Goal: Task Accomplishment & Management: Complete application form

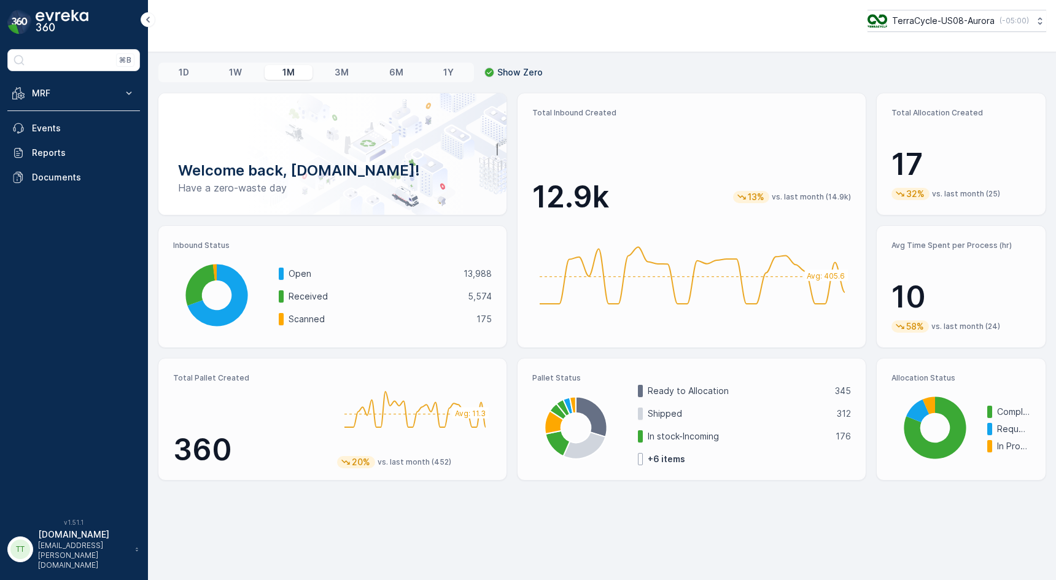
click at [922, 20] on p "TerraCycle-US08-Aurora" at bounding box center [943, 21] width 102 height 12
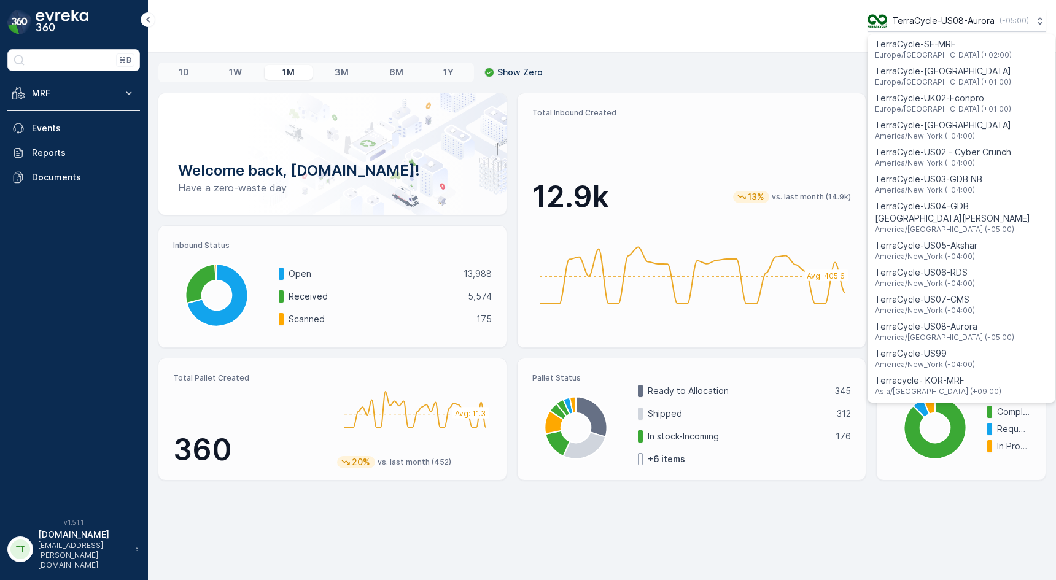
scroll to position [699, 0]
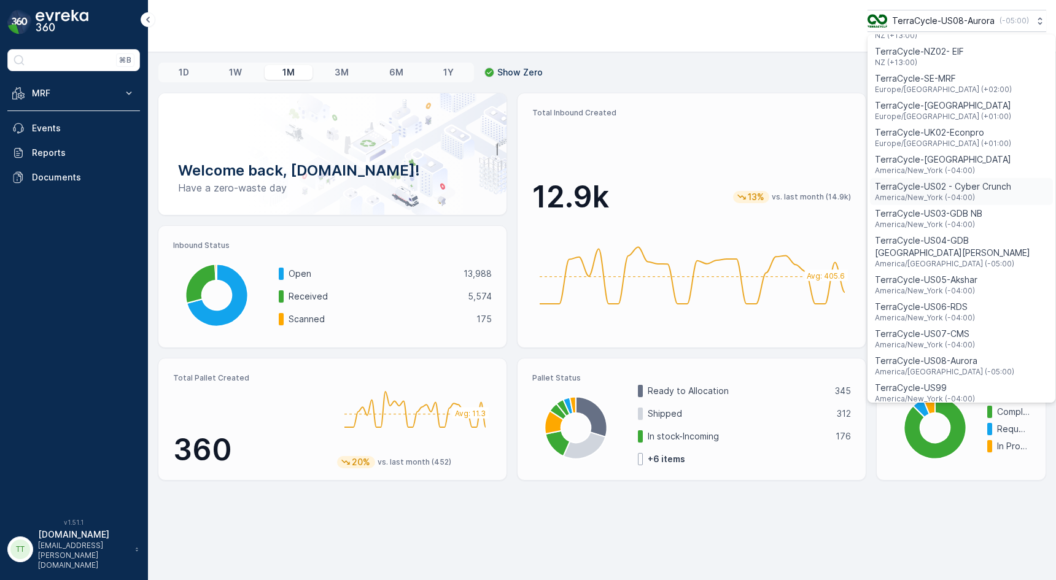
click at [979, 180] on span "TerraCycle-US02 - Cyber Crunch" at bounding box center [943, 186] width 136 height 12
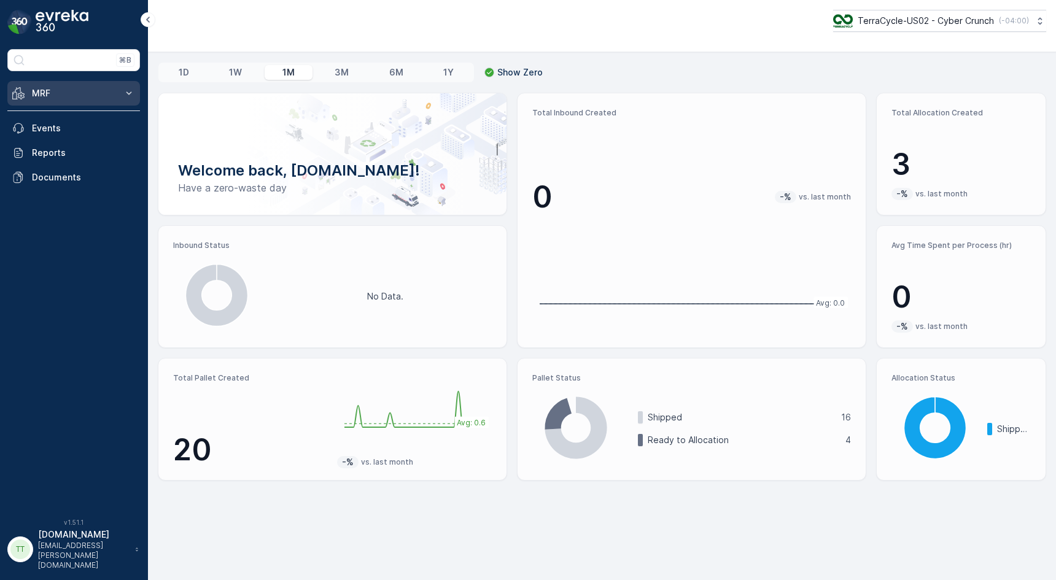
click at [108, 94] on p "MRF" at bounding box center [73, 93] width 83 height 12
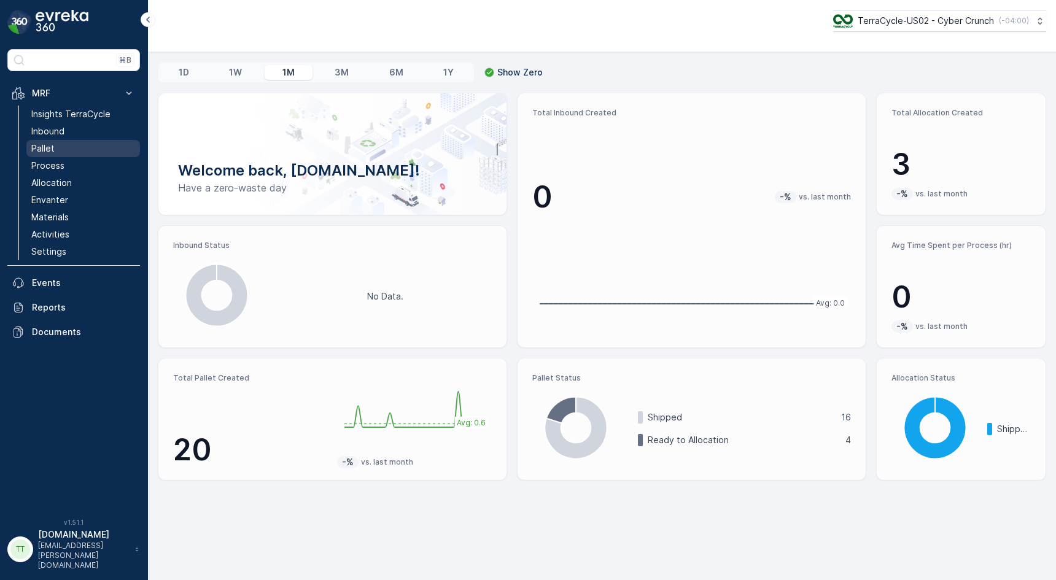
click at [72, 148] on link "Pallet" at bounding box center [83, 148] width 114 height 17
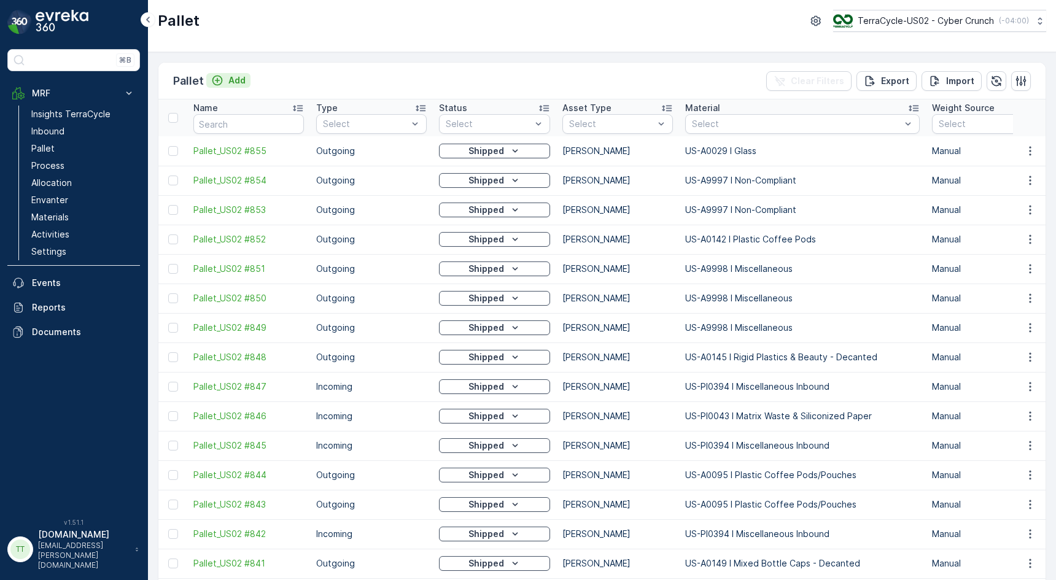
click at [241, 80] on p "Add" at bounding box center [236, 80] width 17 height 12
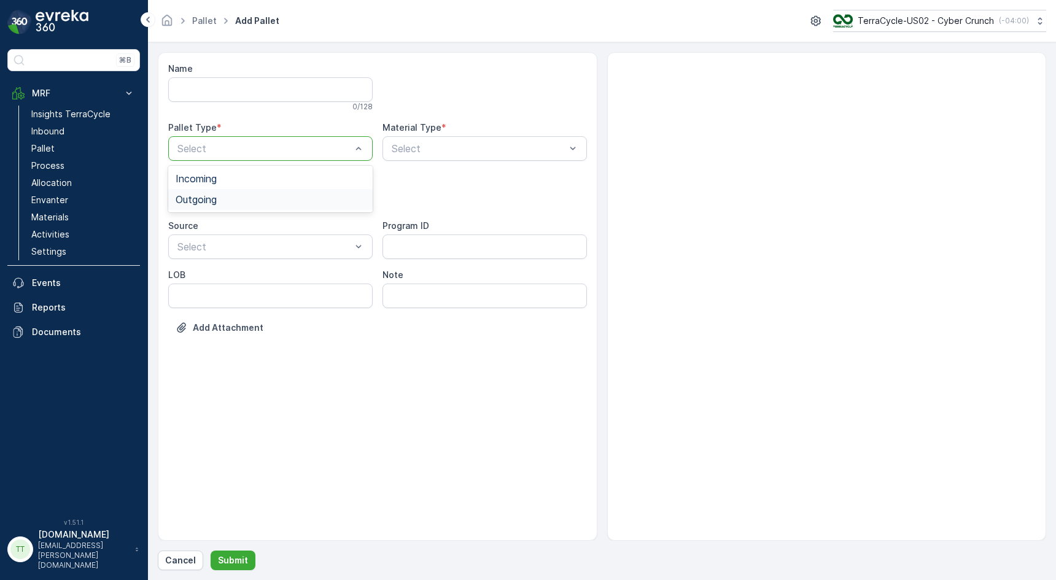
click at [284, 194] on div "Outgoing" at bounding box center [271, 199] width 190 height 11
type input "F"
type input "Flo"
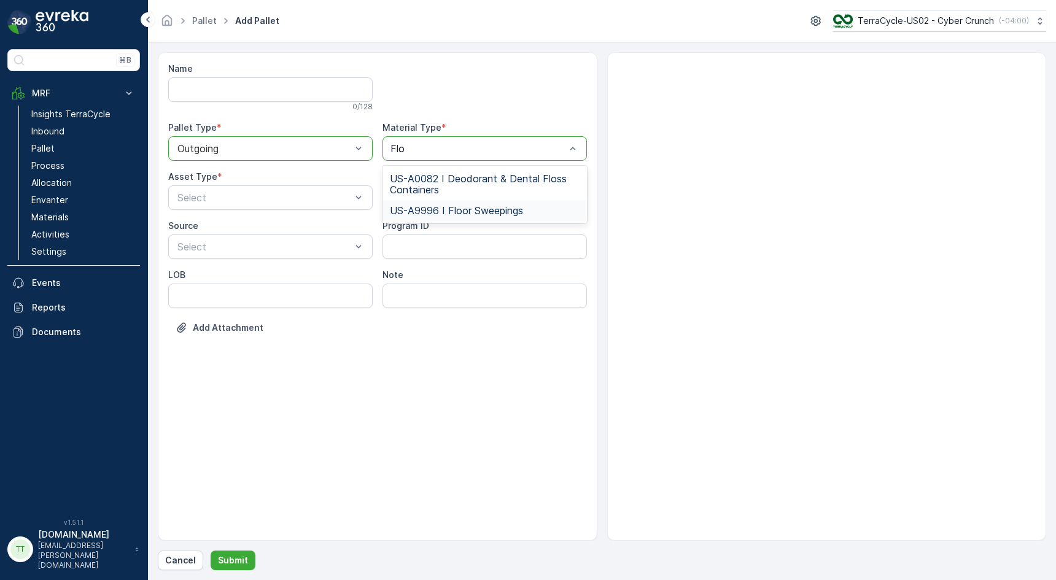
click at [457, 201] on div "US-A9996 I Floor Sweepings" at bounding box center [484, 210] width 204 height 21
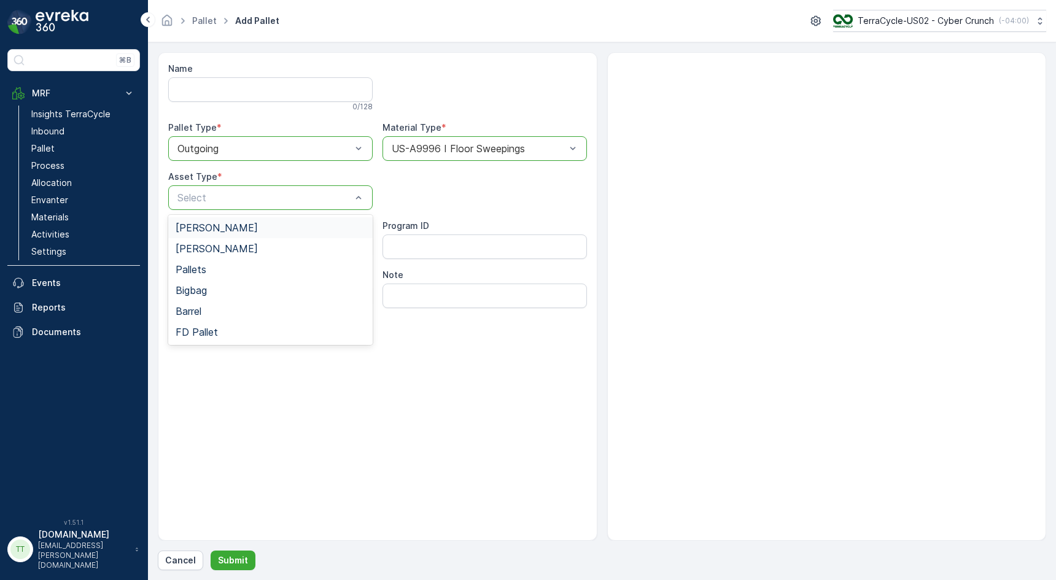
click at [245, 230] on div "Gaylord" at bounding box center [271, 227] width 190 height 11
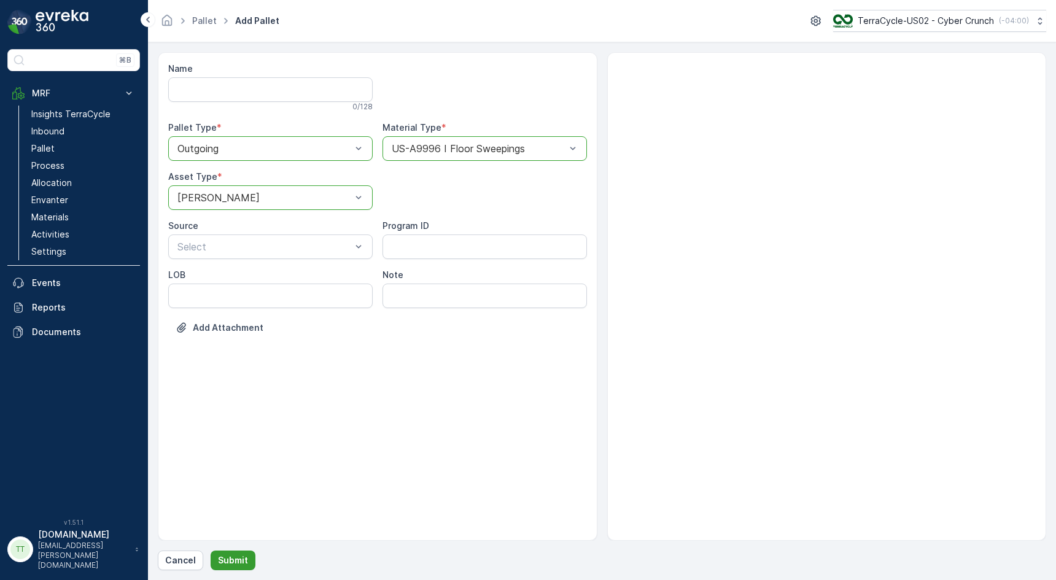
click at [237, 556] on p "Submit" at bounding box center [233, 560] width 30 height 12
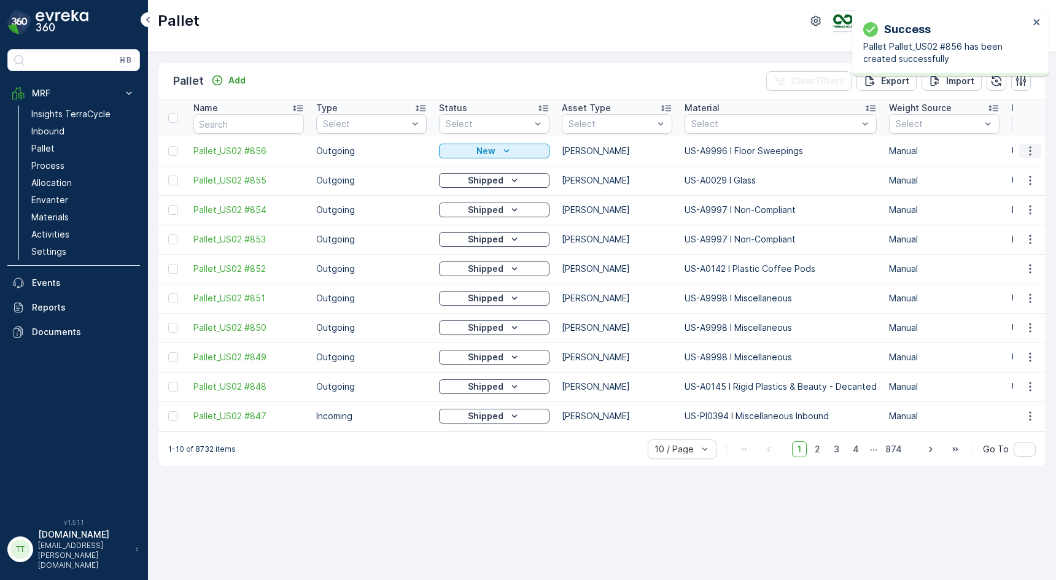
click at [1032, 147] on icon "button" at bounding box center [1030, 151] width 12 height 12
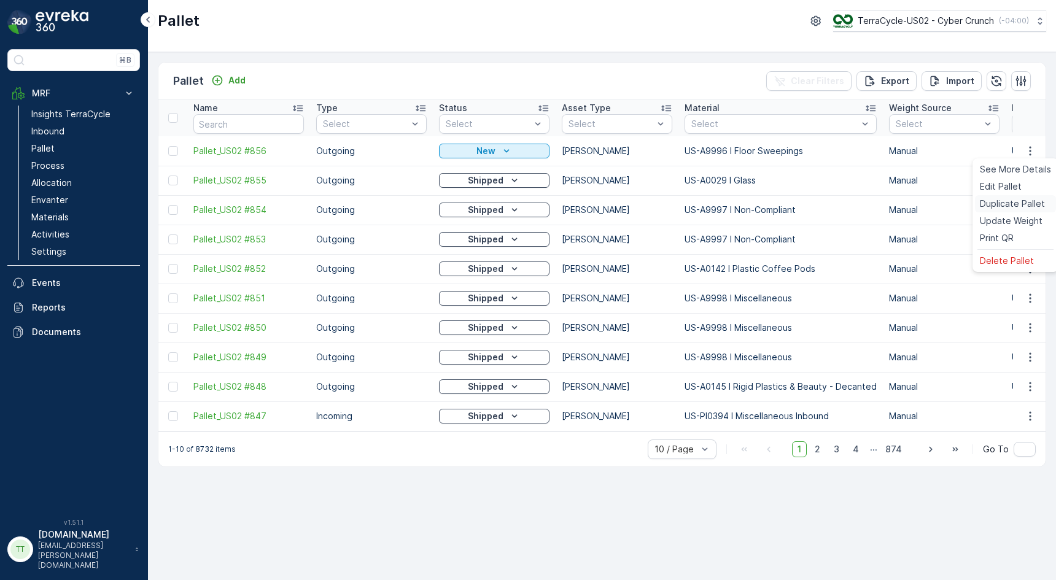
click at [1018, 201] on span "Duplicate Pallet" at bounding box center [1011, 204] width 65 height 12
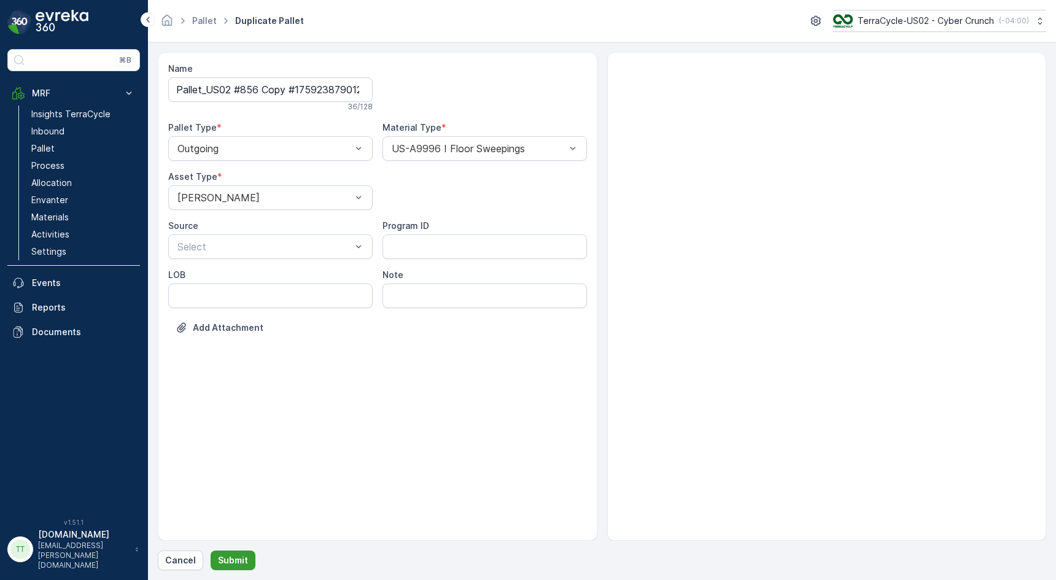
click at [230, 563] on p "Submit" at bounding box center [233, 560] width 30 height 12
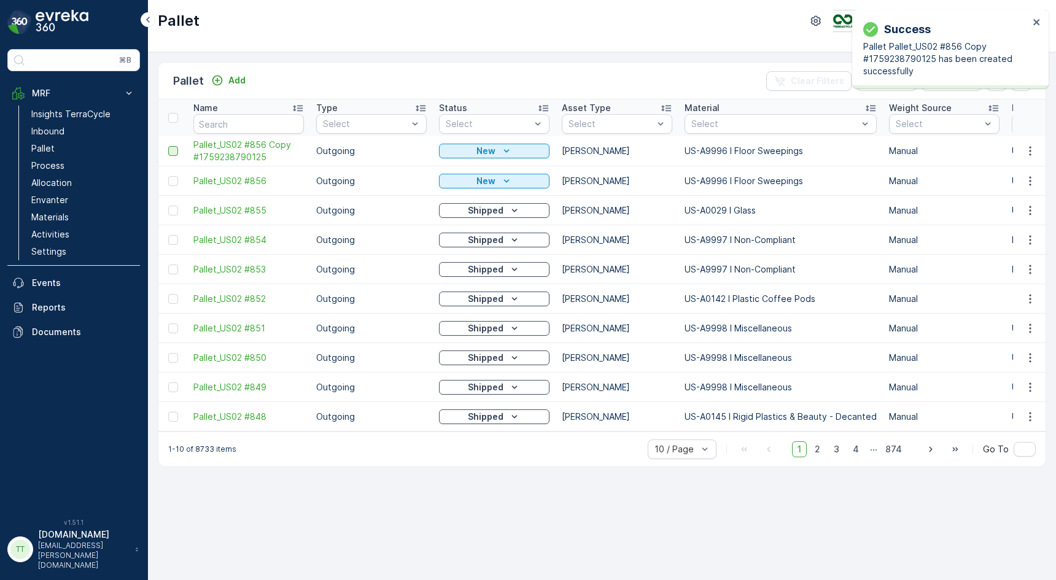
click at [170, 149] on div at bounding box center [173, 151] width 10 height 10
click at [168, 146] on input "checkbox" at bounding box center [168, 146] width 0 height 0
click at [171, 179] on div at bounding box center [173, 181] width 10 height 10
click at [168, 176] on input "checkbox" at bounding box center [168, 176] width 0 height 0
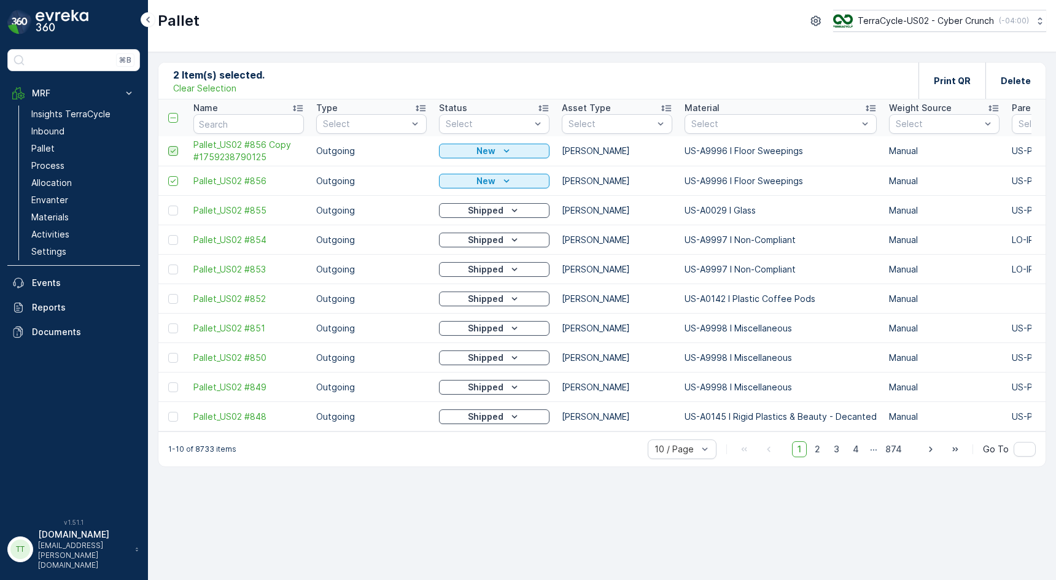
click at [177, 147] on div at bounding box center [173, 151] width 10 height 10
click at [168, 146] on input "checkbox" at bounding box center [168, 146] width 0 height 0
click at [174, 172] on td at bounding box center [172, 180] width 29 height 29
click at [174, 177] on icon at bounding box center [173, 181] width 9 height 9
click at [168, 176] on input "checkbox" at bounding box center [168, 176] width 0 height 0
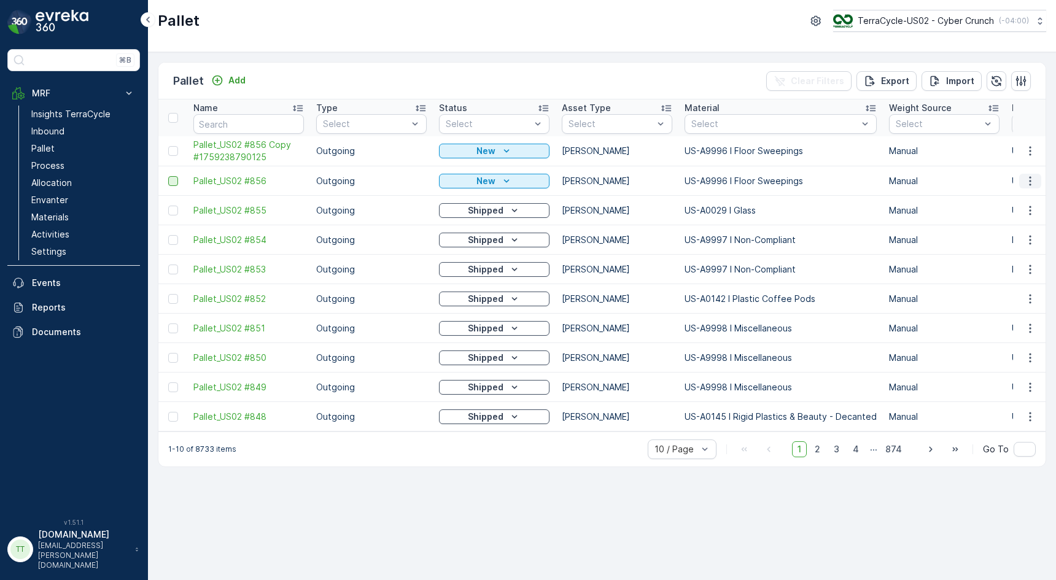
click at [1029, 176] on icon "button" at bounding box center [1030, 181] width 12 height 12
click at [1014, 233] on span "Duplicate Pallet" at bounding box center [1011, 234] width 65 height 12
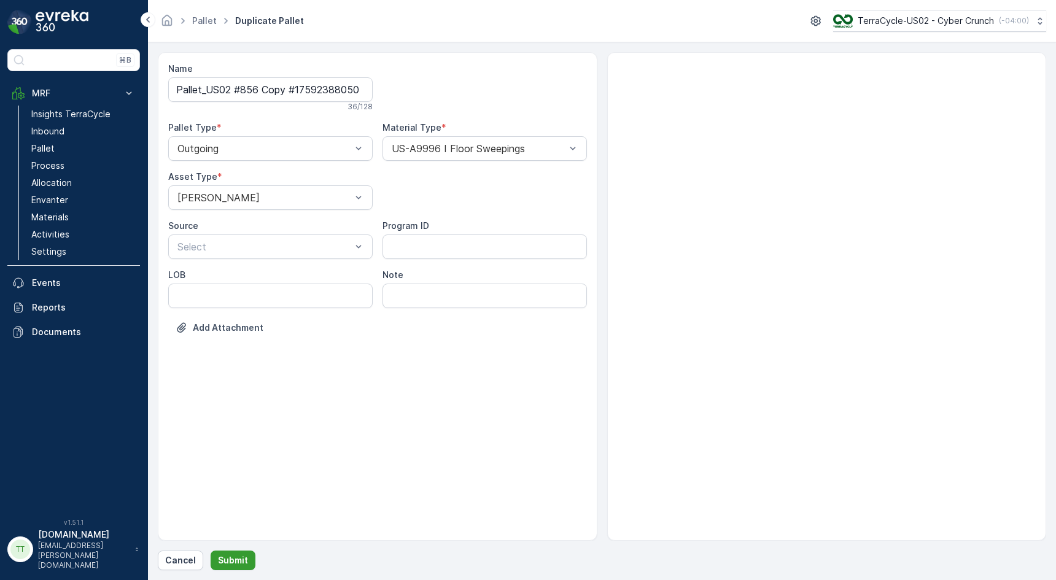
click at [235, 554] on p "Submit" at bounding box center [233, 560] width 30 height 12
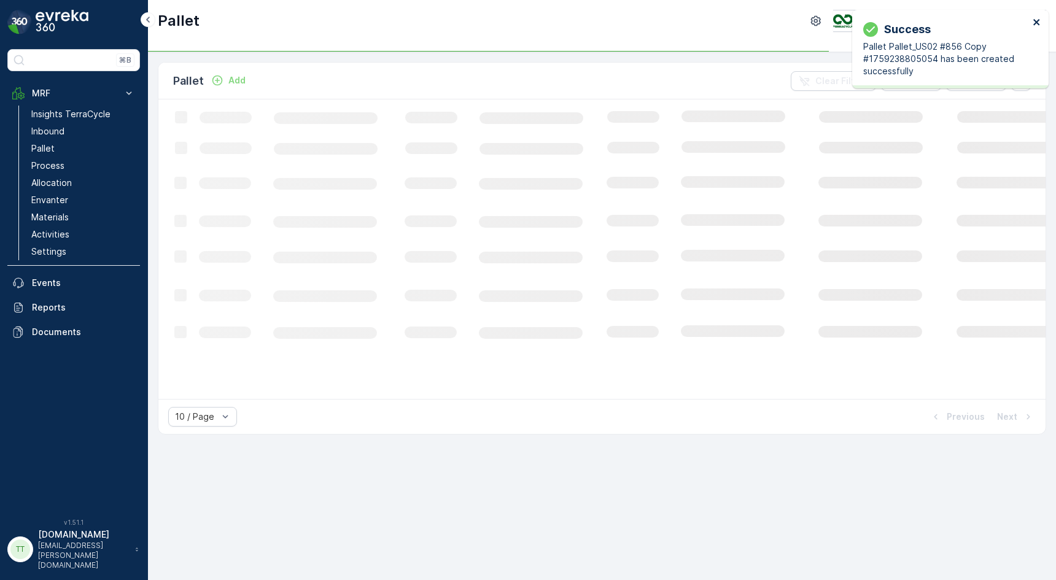
click at [1038, 22] on icon "close" at bounding box center [1036, 22] width 9 height 10
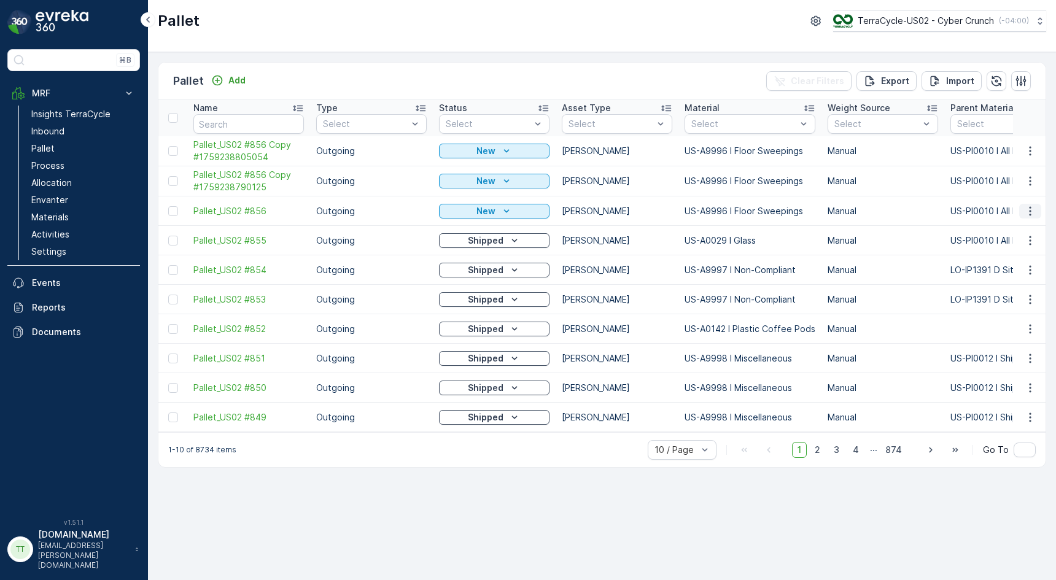
click at [1027, 208] on icon "button" at bounding box center [1030, 211] width 12 height 12
click at [1012, 263] on span "Duplicate Pallet" at bounding box center [1011, 264] width 65 height 12
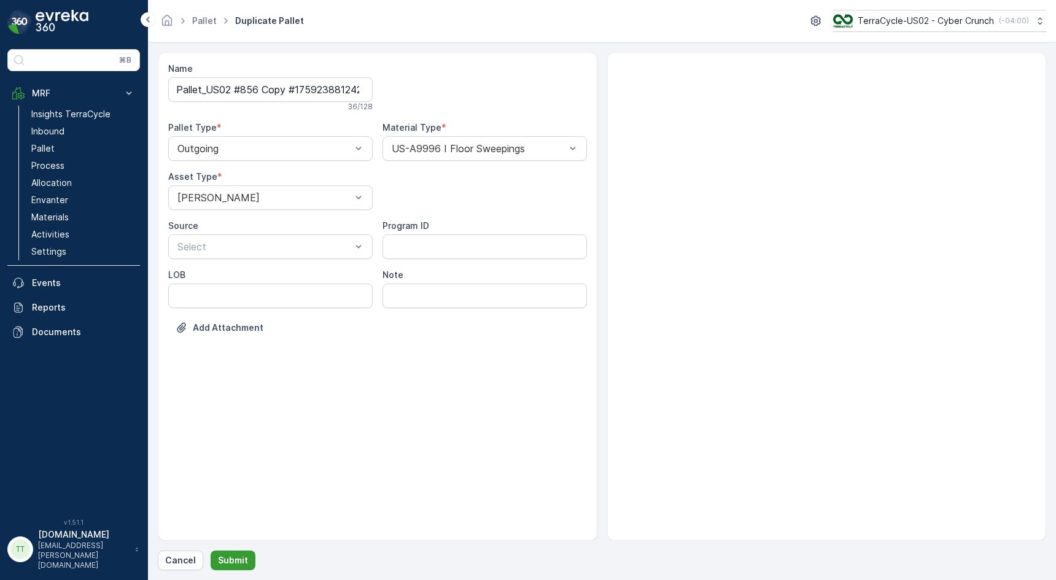
click at [226, 556] on p "Submit" at bounding box center [233, 560] width 30 height 12
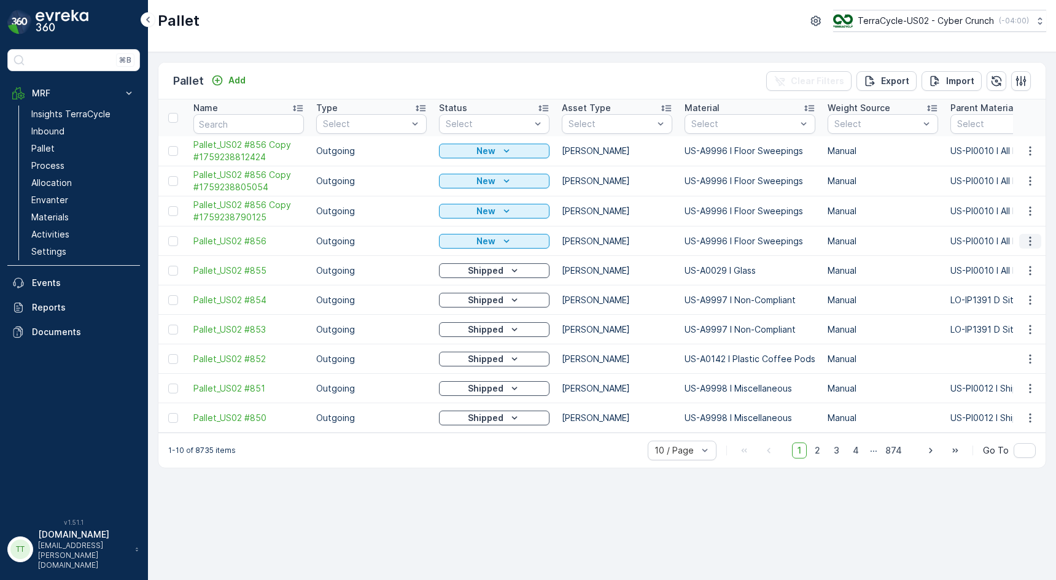
click at [1031, 238] on icon "button" at bounding box center [1030, 241] width 12 height 12
click at [1016, 290] on span "Duplicate Pallet" at bounding box center [1011, 294] width 65 height 12
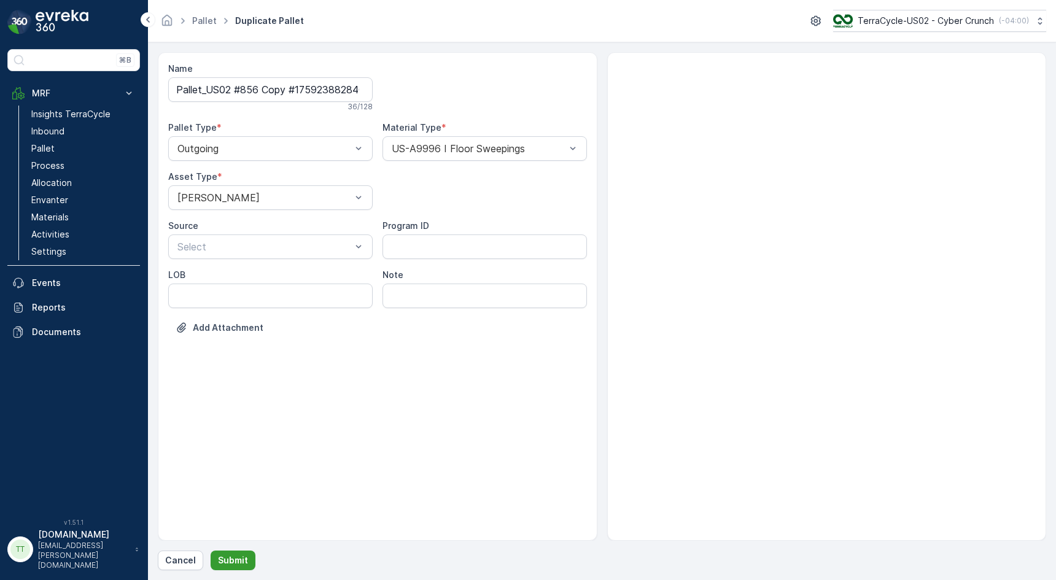
click at [241, 566] on p "Submit" at bounding box center [233, 560] width 30 height 12
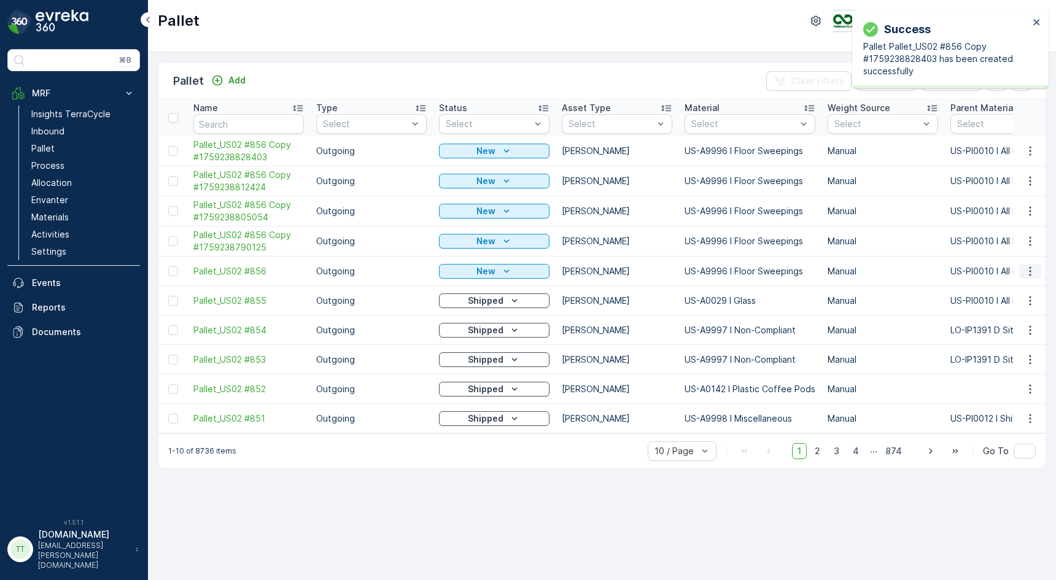
click at [1027, 268] on icon "button" at bounding box center [1030, 271] width 12 height 12
click at [1016, 318] on span "Duplicate Pallet" at bounding box center [1011, 324] width 65 height 12
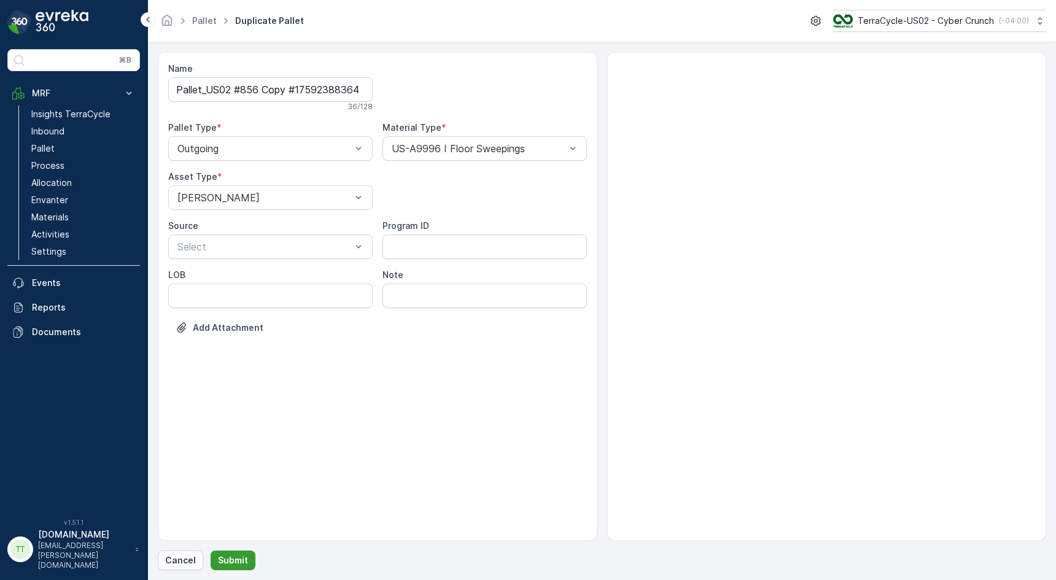
click at [244, 560] on p "Submit" at bounding box center [233, 560] width 30 height 12
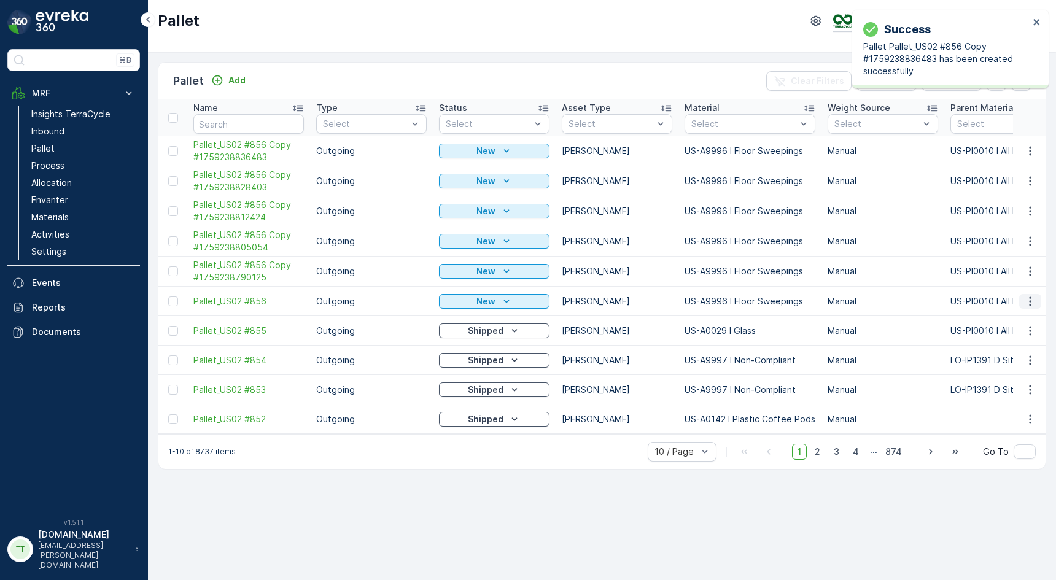
click at [1032, 306] on icon "button" at bounding box center [1030, 301] width 12 height 12
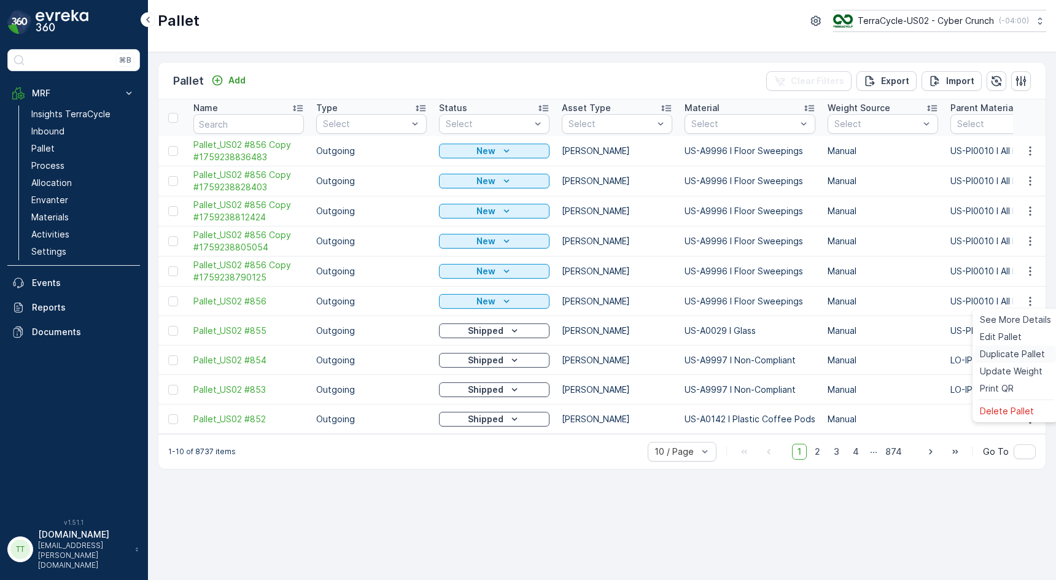
click at [1007, 349] on span "Duplicate Pallet" at bounding box center [1011, 354] width 65 height 12
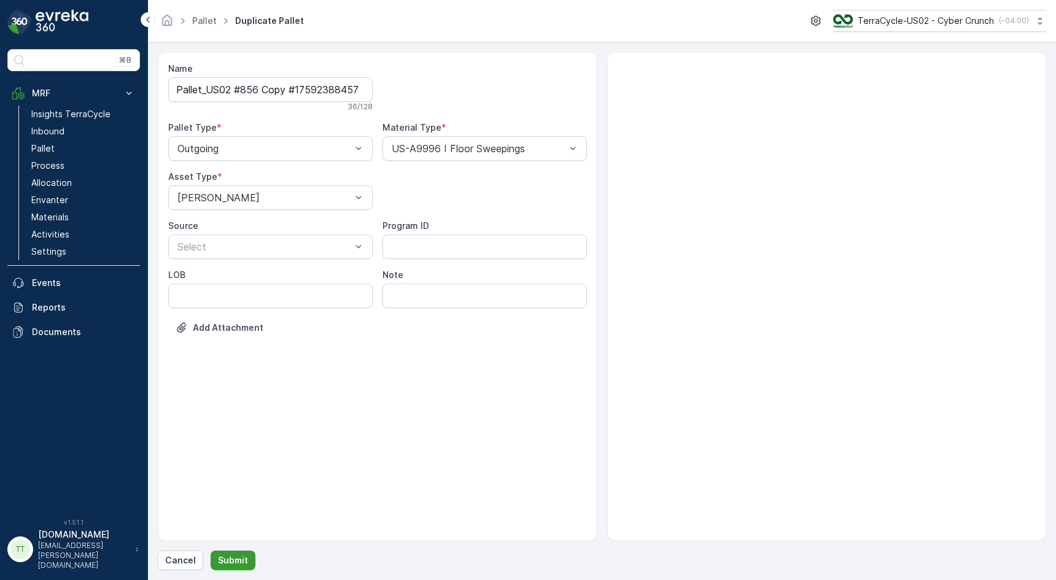
click at [238, 558] on p "Submit" at bounding box center [233, 560] width 30 height 12
